Goal: Find contact information: Obtain details needed to contact an individual or organization

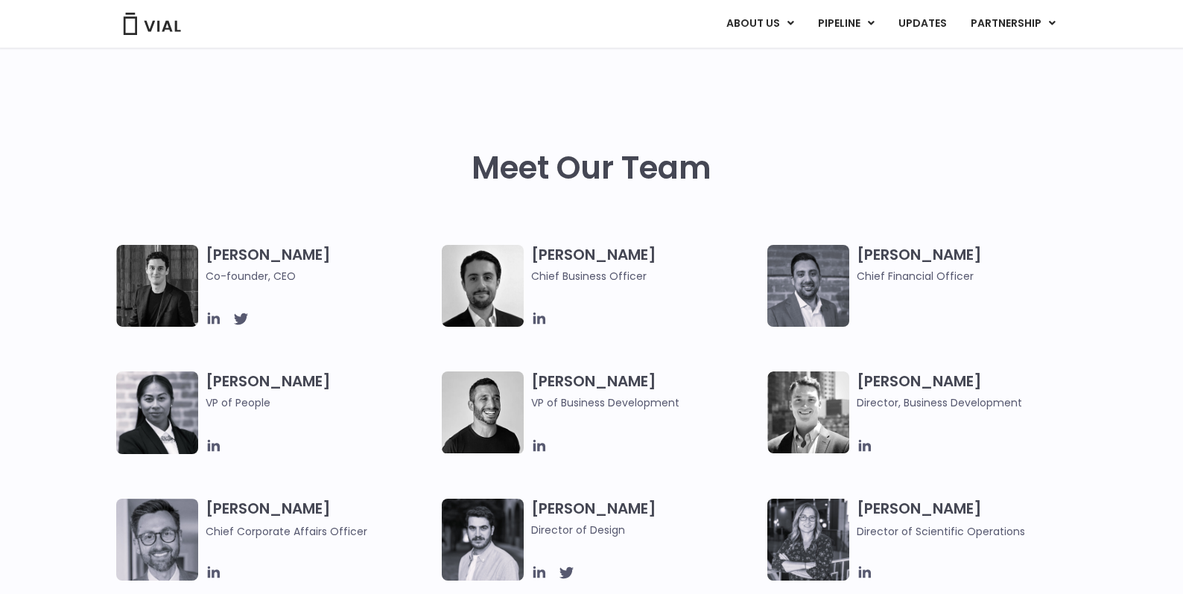
scroll to position [642, 0]
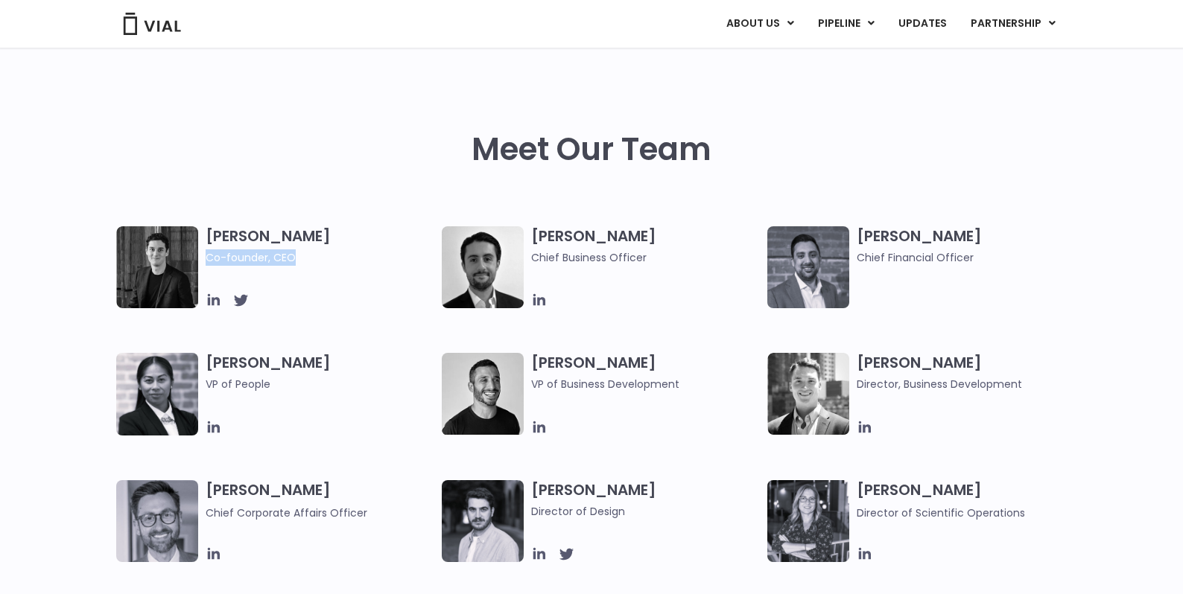
drag, startPoint x: 293, startPoint y: 258, endPoint x: 208, endPoint y: 261, distance: 85.7
click at [208, 261] on span "Co-founder, CEO" at bounding box center [320, 257] width 229 height 16
copy span "Co-founder, CEO"
click at [290, 361] on h3 "Catie Neel VP of People" at bounding box center [320, 383] width 229 height 61
drag, startPoint x: 290, startPoint y: 361, endPoint x: 209, endPoint y: 358, distance: 81.2
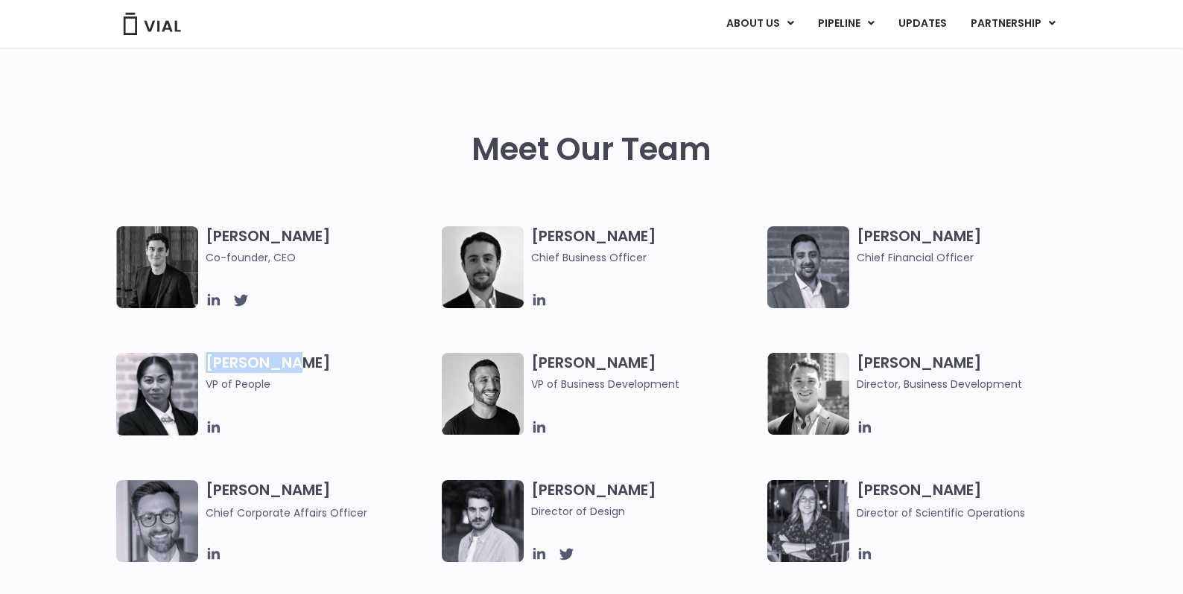
click at [209, 360] on h3 "Catie Neel VP of People" at bounding box center [320, 383] width 229 height 61
copy h3 "Catie Neel"
click at [381, 293] on div at bounding box center [320, 300] width 229 height 16
drag, startPoint x: 532, startPoint y: 361, endPoint x: 681, endPoint y: 386, distance: 150.2
click at [681, 386] on h3 "Carlos Naranjo VP of Business Development" at bounding box center [645, 372] width 229 height 39
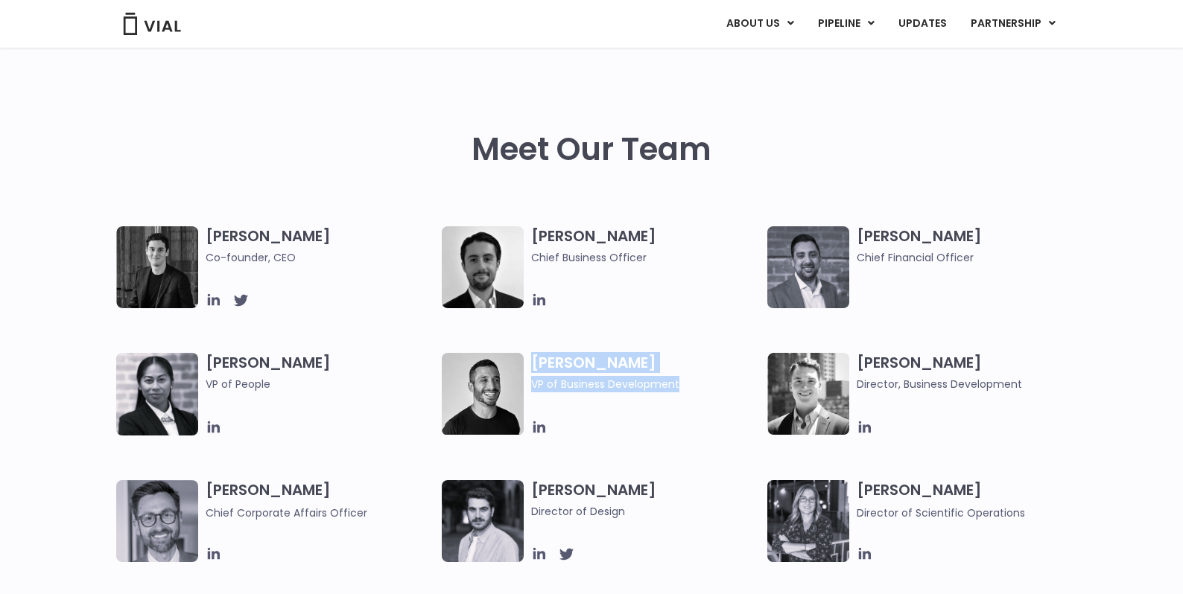
copy h3 "Carlos Naranjo VP of Business Development"
click at [669, 403] on div "Carlos Naranjo VP of Business Development" at bounding box center [649, 394] width 236 height 83
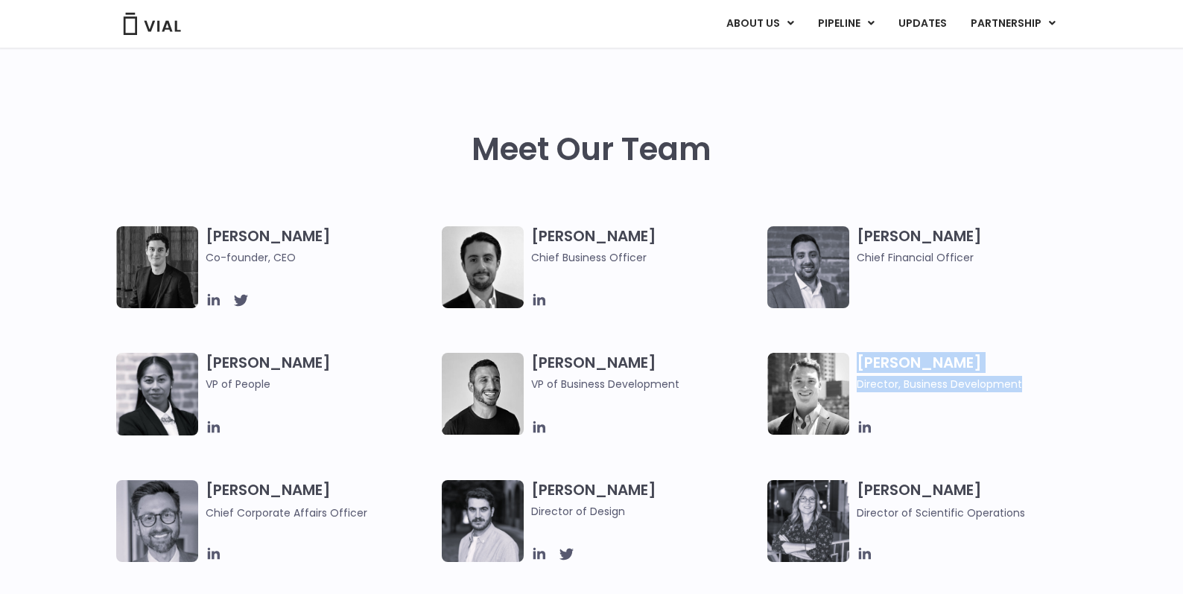
drag, startPoint x: 858, startPoint y: 360, endPoint x: 1022, endPoint y: 386, distance: 165.9
click at [1022, 386] on h3 "John Sheperdson Director, Business Development" at bounding box center [970, 372] width 229 height 39
copy h3 "John Sheperdson Director, Business Development"
click at [907, 303] on div "Samir Meghji Chief Financial Officer" at bounding box center [974, 267] width 236 height 82
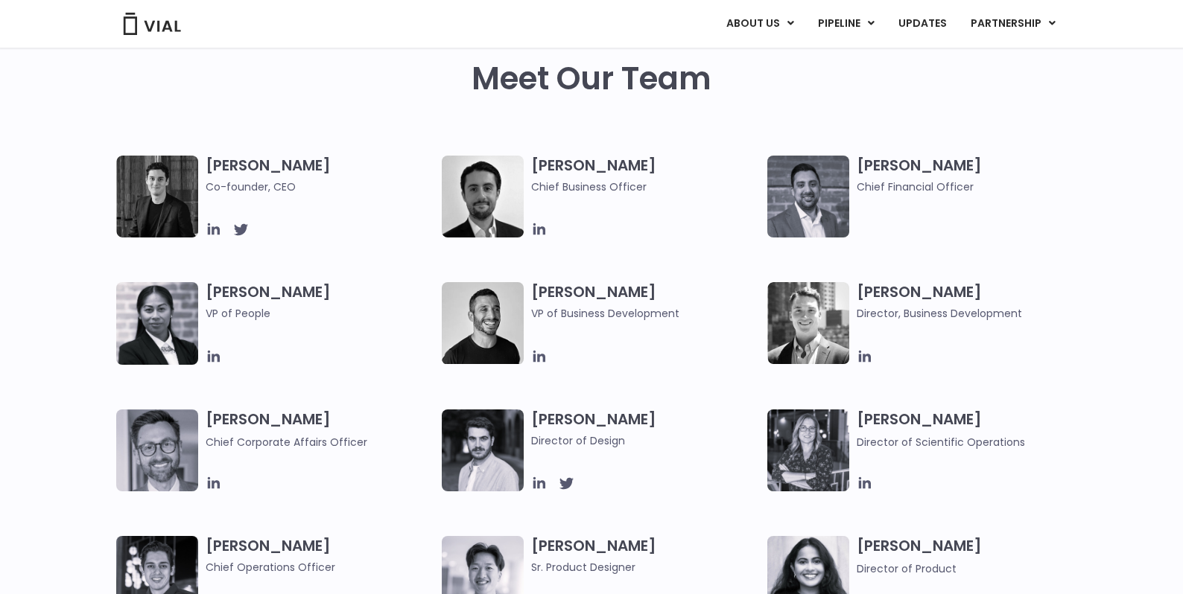
scroll to position [728, 0]
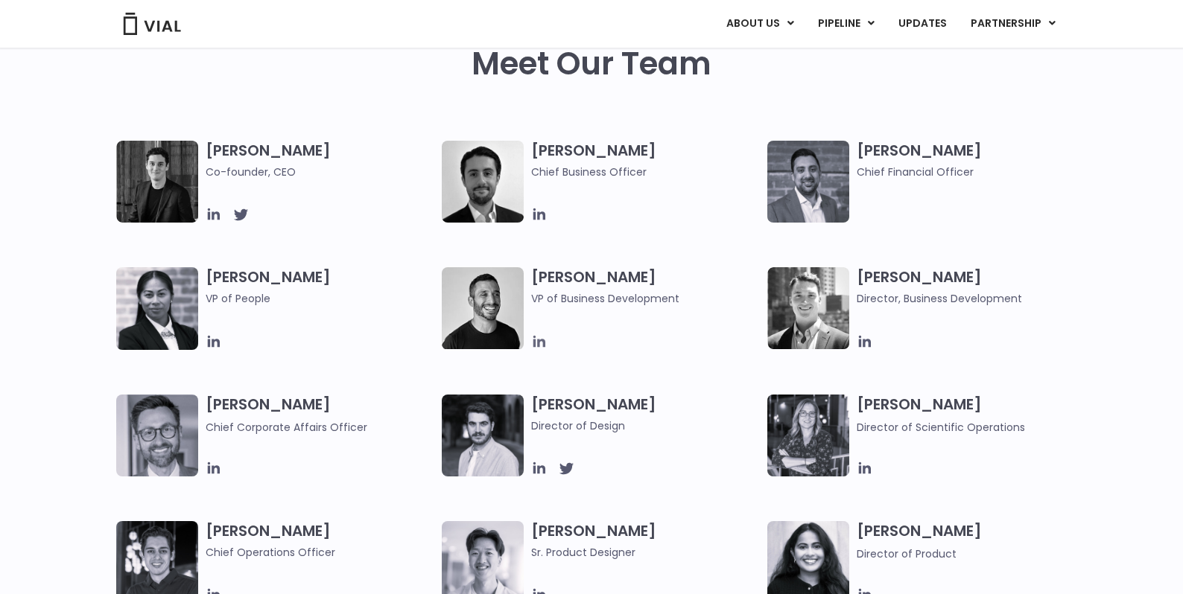
click at [537, 341] on icon at bounding box center [539, 342] width 16 height 16
click at [864, 339] on icon at bounding box center [865, 342] width 12 height 12
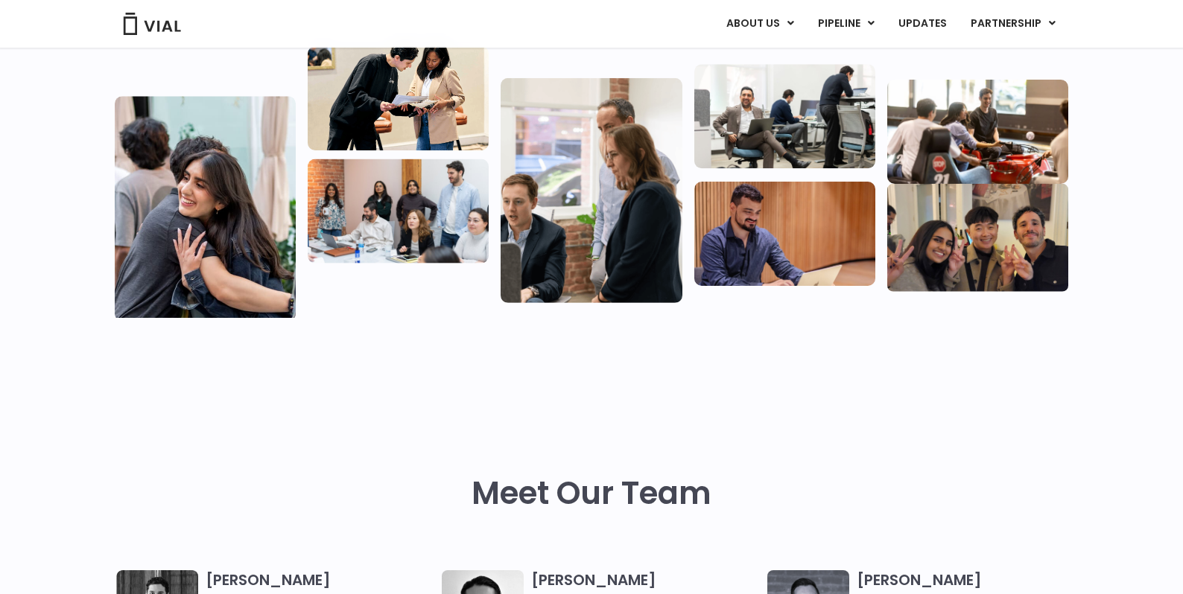
scroll to position [235, 0]
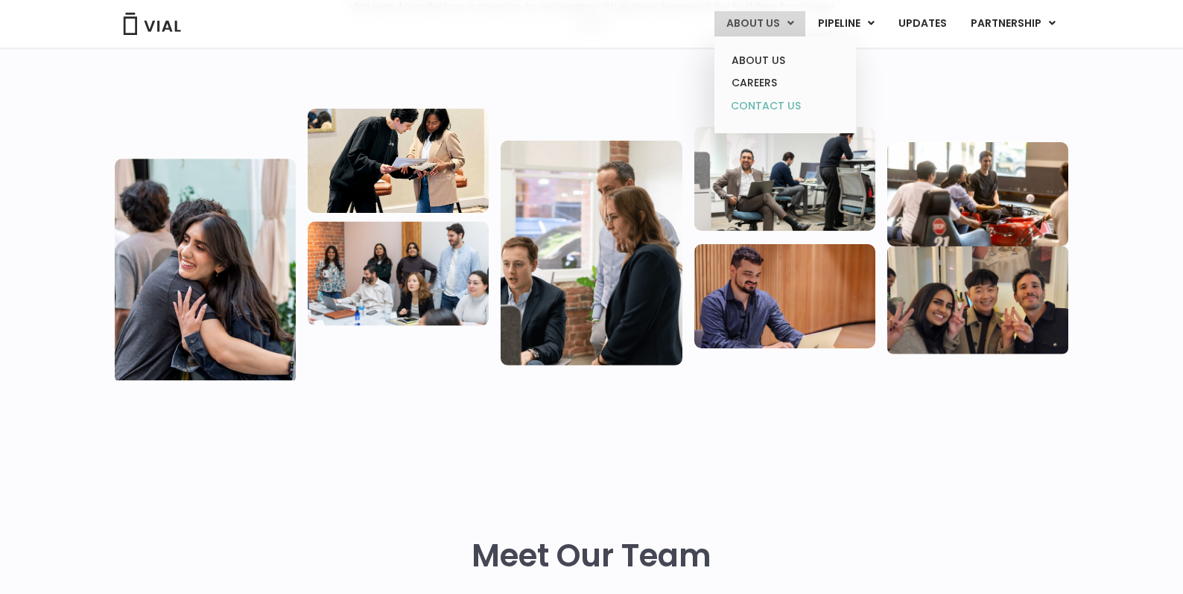
click at [759, 105] on link "CONTACT US" at bounding box center [784, 107] width 130 height 24
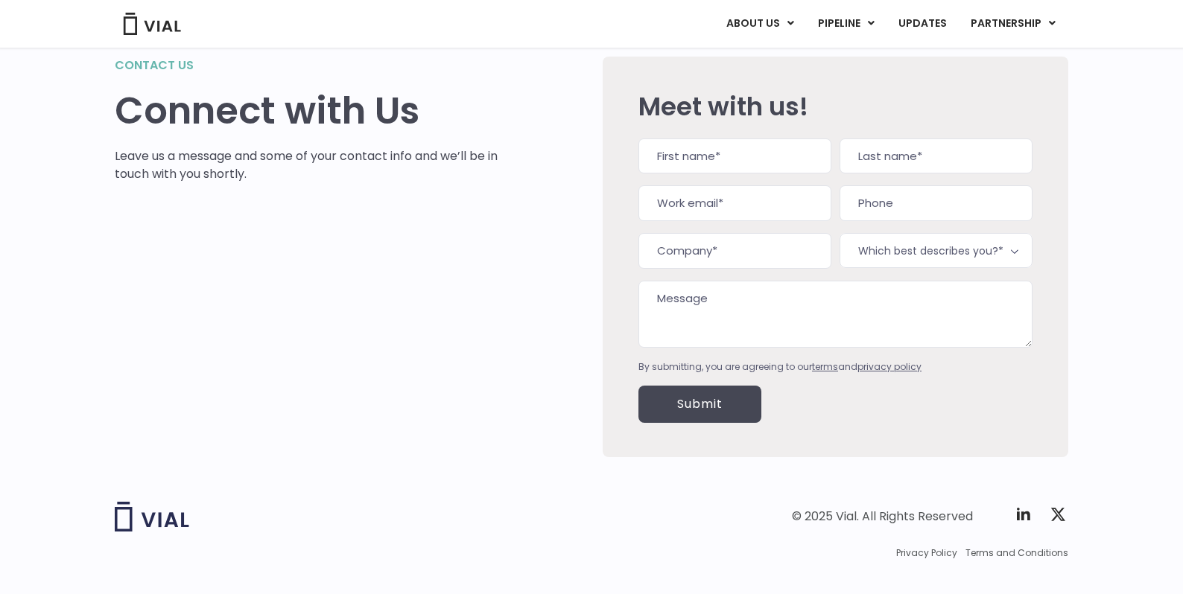
scroll to position [63, 0]
